Goal: Information Seeking & Learning: Learn about a topic

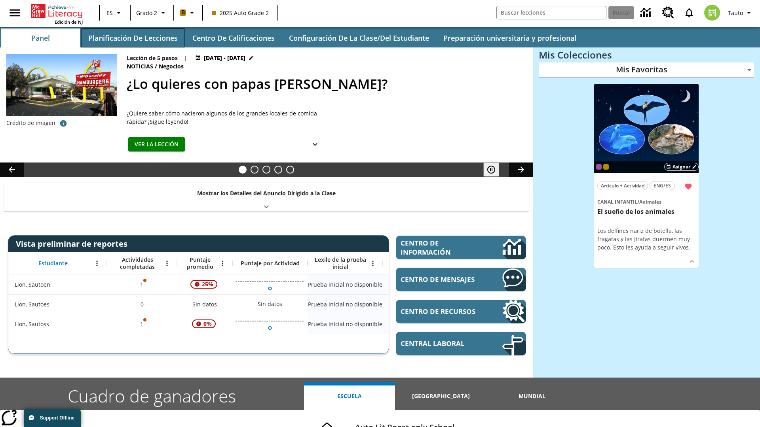
click at [133, 38] on button "Planificación de lecciones" at bounding box center [133, 37] width 103 height 19
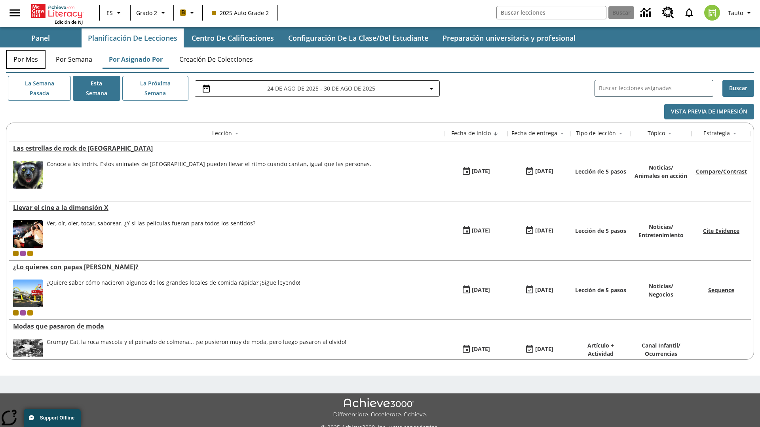
click at [26, 59] on button "Por mes" at bounding box center [26, 59] width 40 height 19
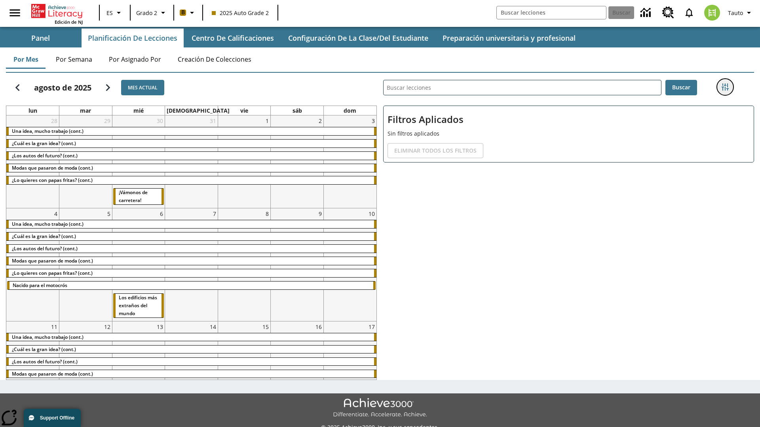
click at [725, 87] on icon "Menú lateral de filtros" at bounding box center [725, 87] width 7 height 7
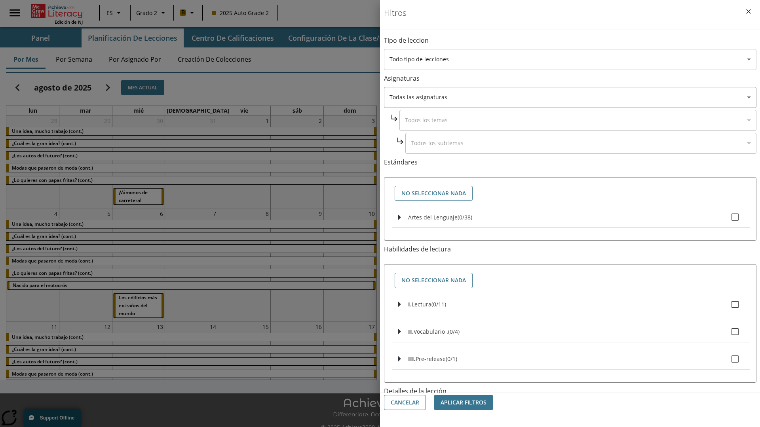
click at [570, 59] on body "[MEDICAL_DATA] al contenido principal Edición de NJ ES Grado 2 B 2025 Auto Grad…" at bounding box center [380, 222] width 760 height 445
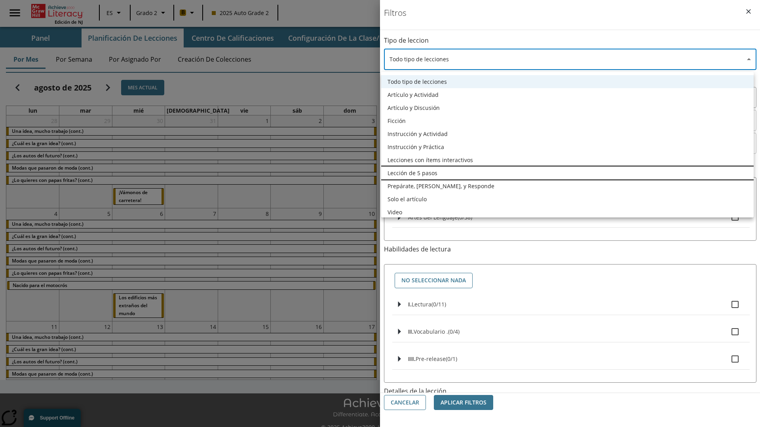
click at [567, 173] on li "Lección de 5 pasos" at bounding box center [567, 173] width 372 height 13
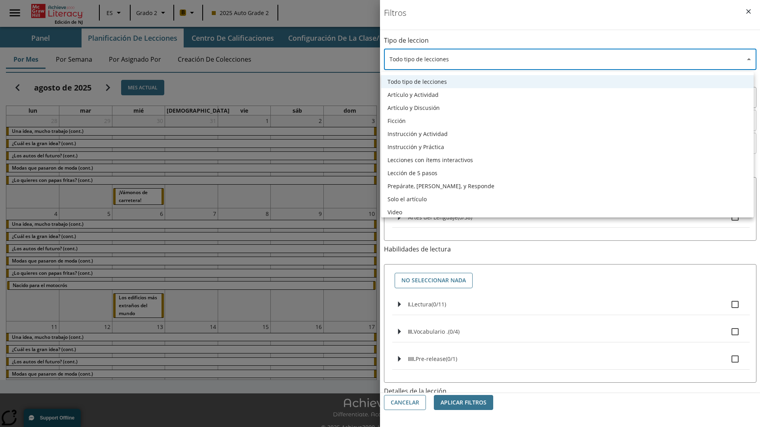
type input "1"
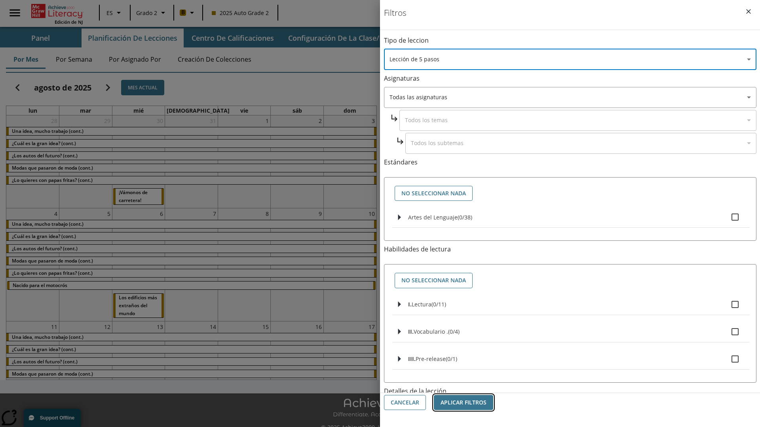
click at [464, 403] on button "Aplicar Filtros" at bounding box center [463, 402] width 59 height 15
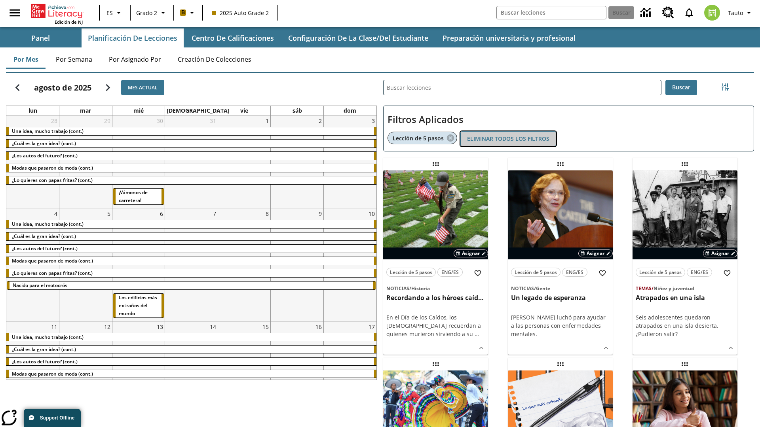
click at [508, 139] on button "Eliminar todos los filtros" at bounding box center [508, 138] width 96 height 15
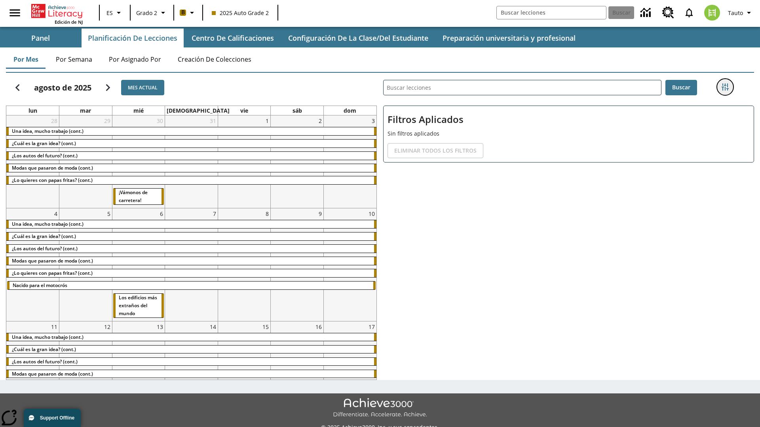
click at [725, 87] on icon "Menú lateral de filtros" at bounding box center [725, 87] width 7 height 7
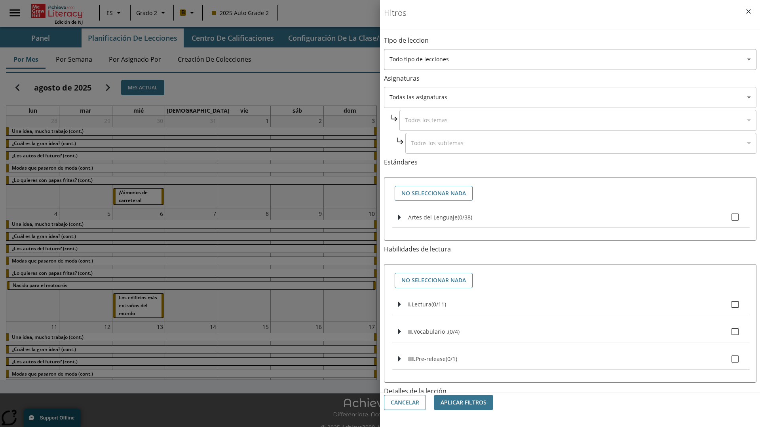
click at [570, 97] on body "[MEDICAL_DATA] al contenido principal Edición de NJ ES Grado 2 B 2025 Auto Grad…" at bounding box center [380, 222] width 760 height 445
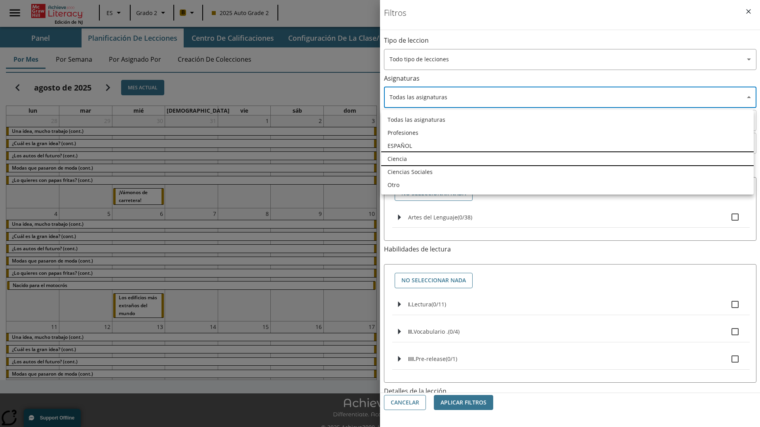
click at [567, 159] on li "Ciencia" at bounding box center [567, 158] width 372 height 13
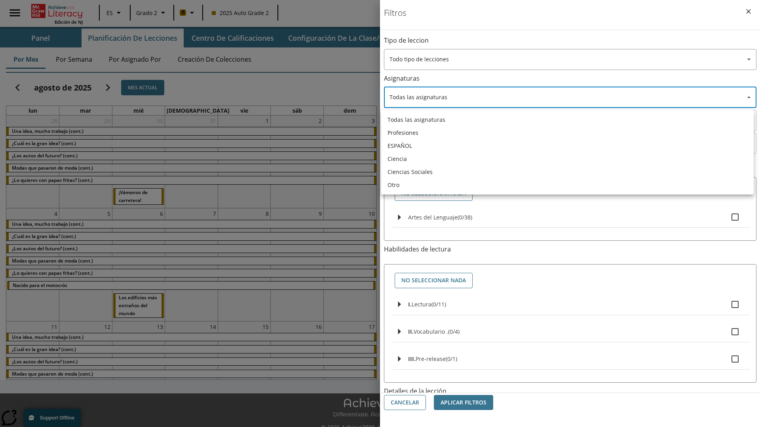
type input "2"
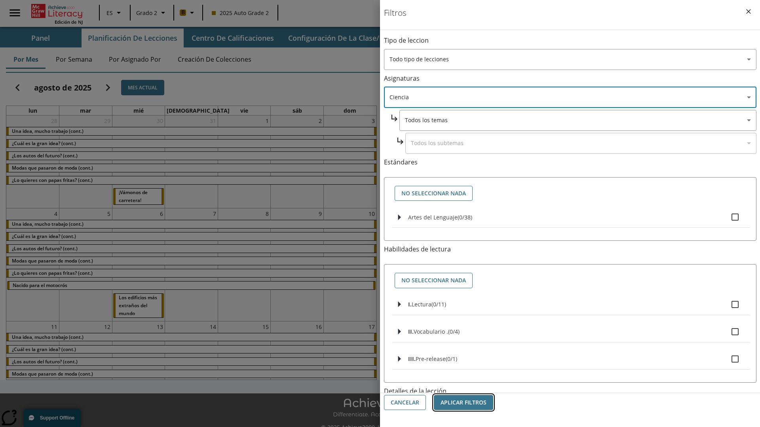
click at [464, 403] on button "Aplicar Filtros" at bounding box center [463, 402] width 59 height 15
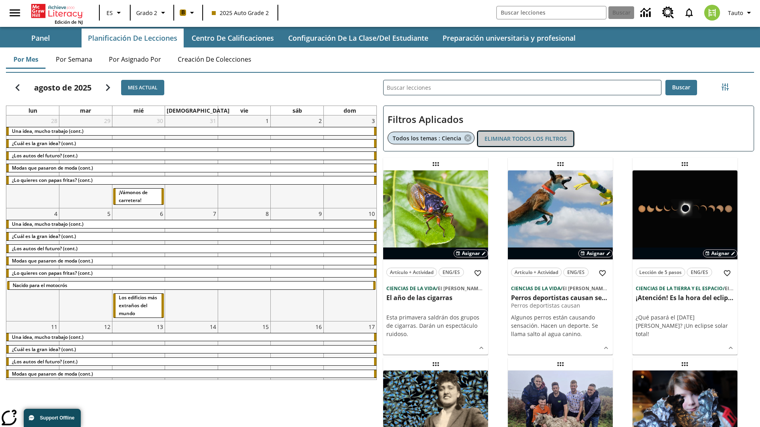
click at [526, 139] on button "Eliminar todos los filtros" at bounding box center [526, 138] width 96 height 15
click at [725, 87] on icon "Menú lateral de filtros" at bounding box center [725, 87] width 7 height 7
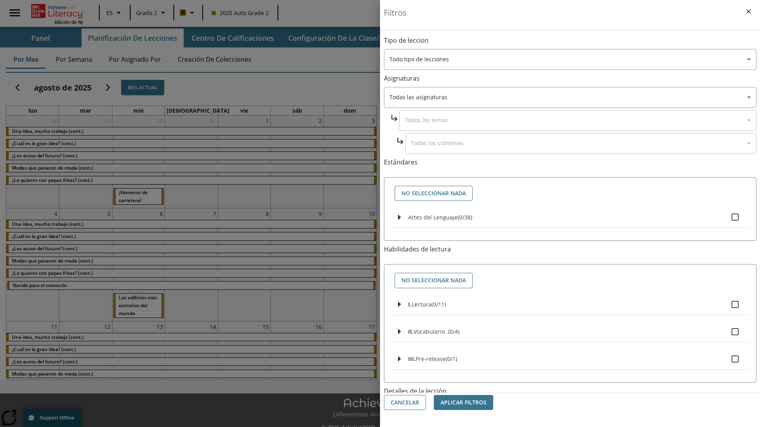
click at [433, 217] on span "Artes del Lenguaje" at bounding box center [432, 218] width 49 height 8
click at [727, 217] on input "Artes del Lenguaje ( 0 / 38 )" at bounding box center [735, 217] width 17 height 17
checkbox input "true"
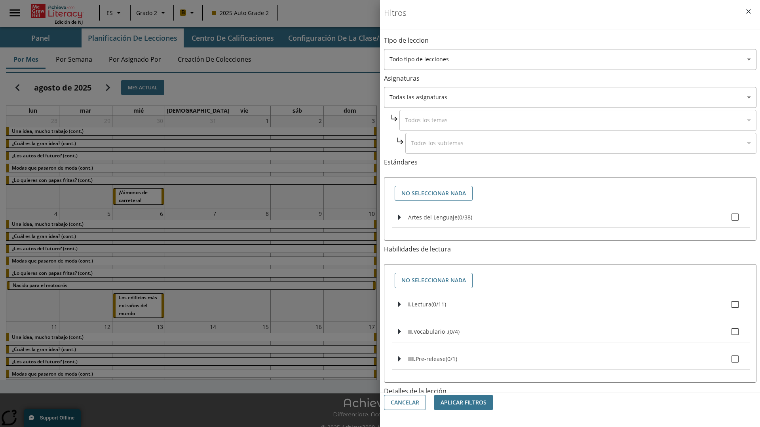
checkbox input "true"
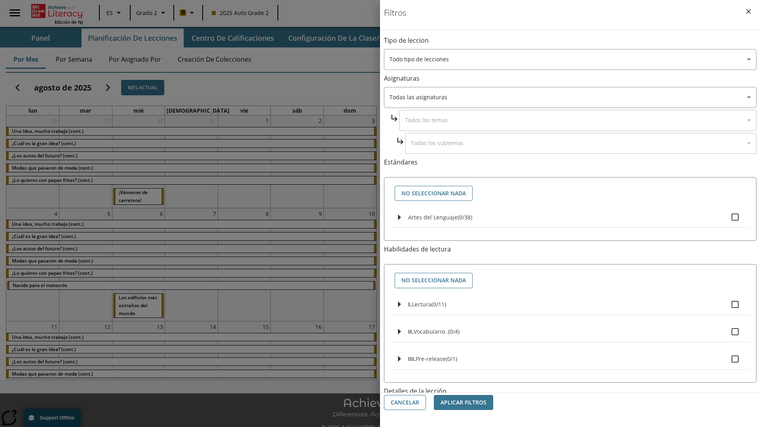
checkbox input "true"
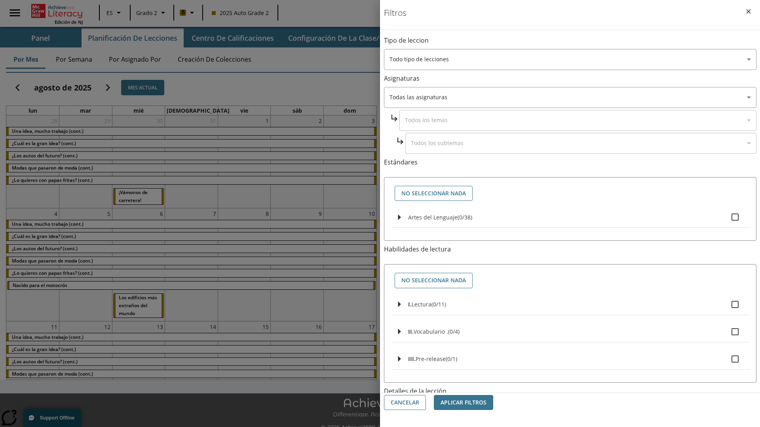
checkbox input "true"
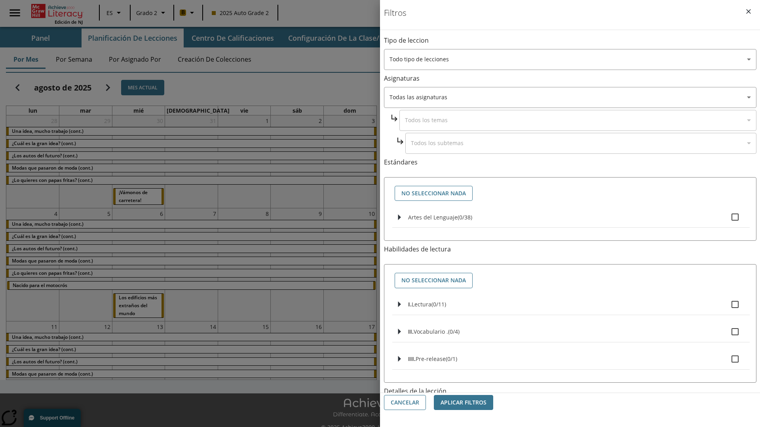
checkbox input "true"
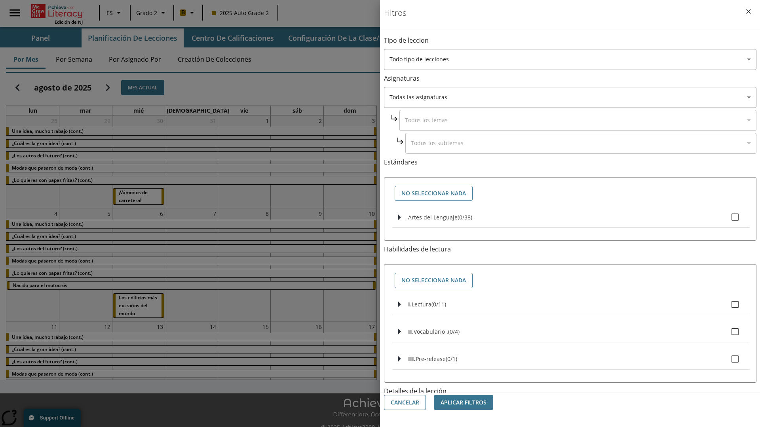
checkbox input "true"
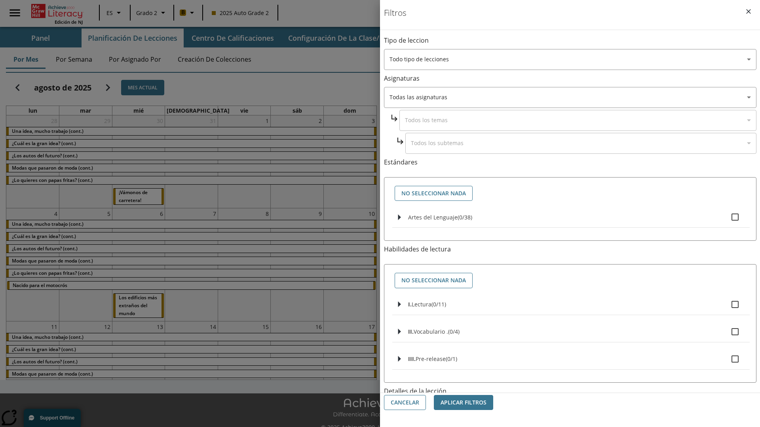
checkbox input "true"
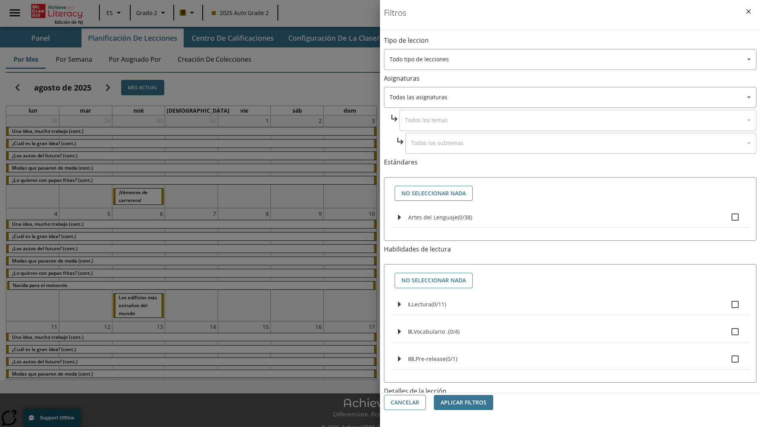
checkbox input "true"
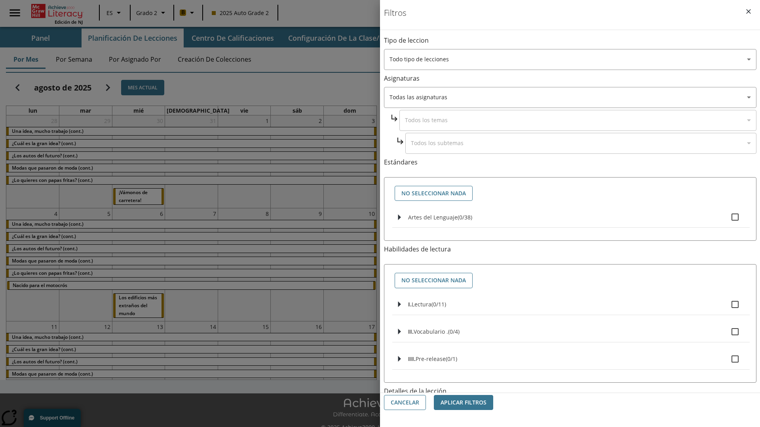
checkbox input "true"
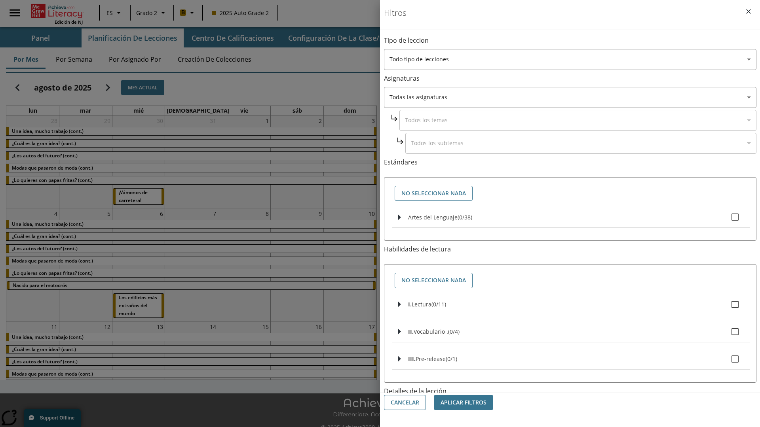
checkbox input "true"
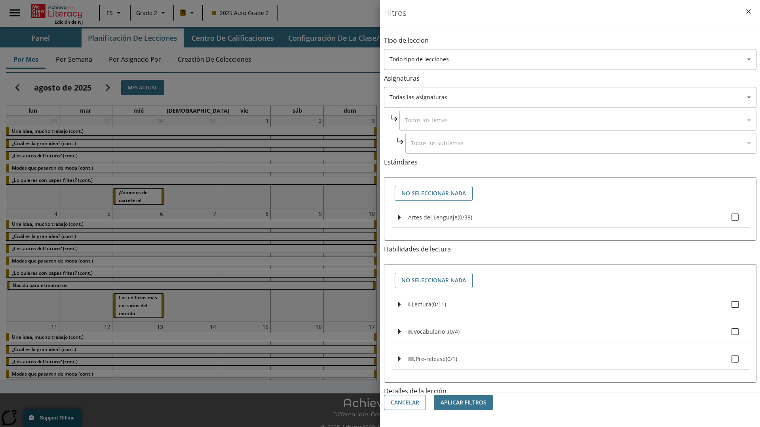
checkbox input "true"
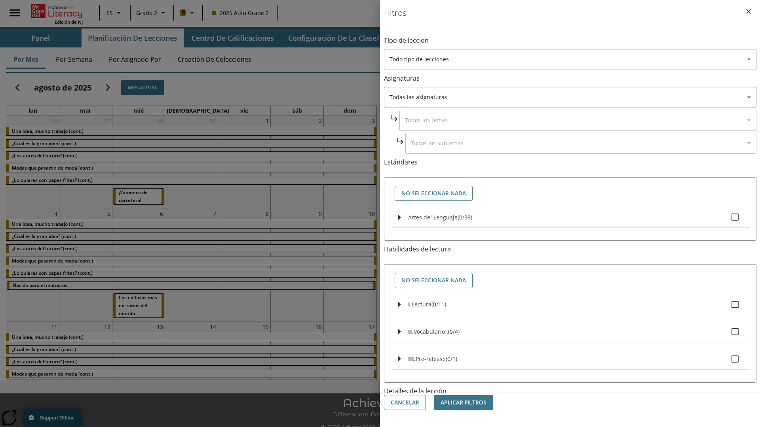
checkbox input "true"
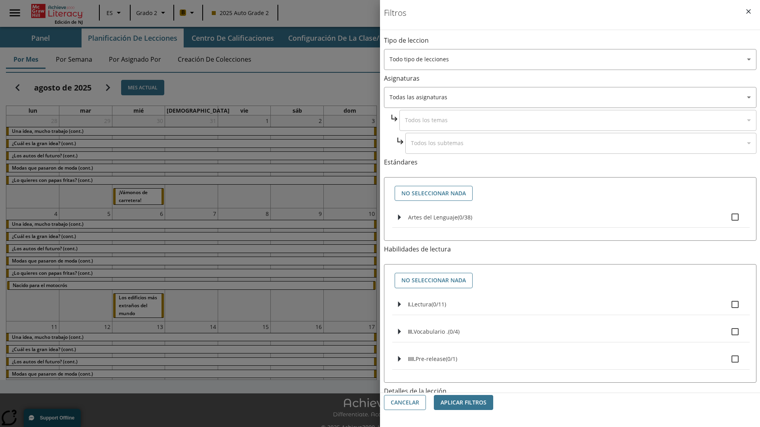
checkbox input "true"
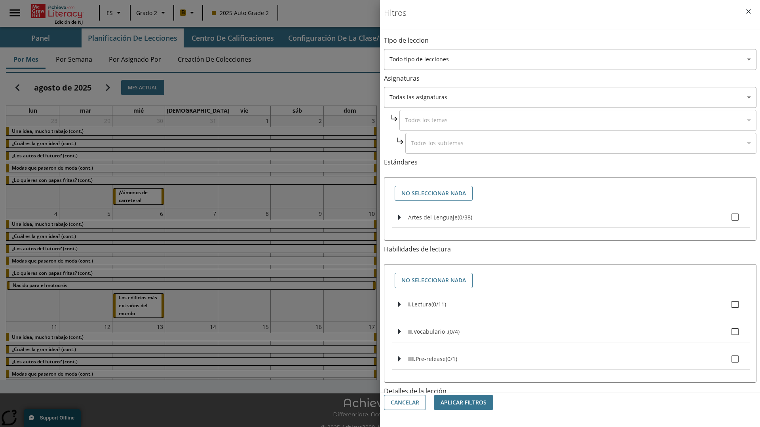
checkbox input "true"
